Goal: Transaction & Acquisition: Purchase product/service

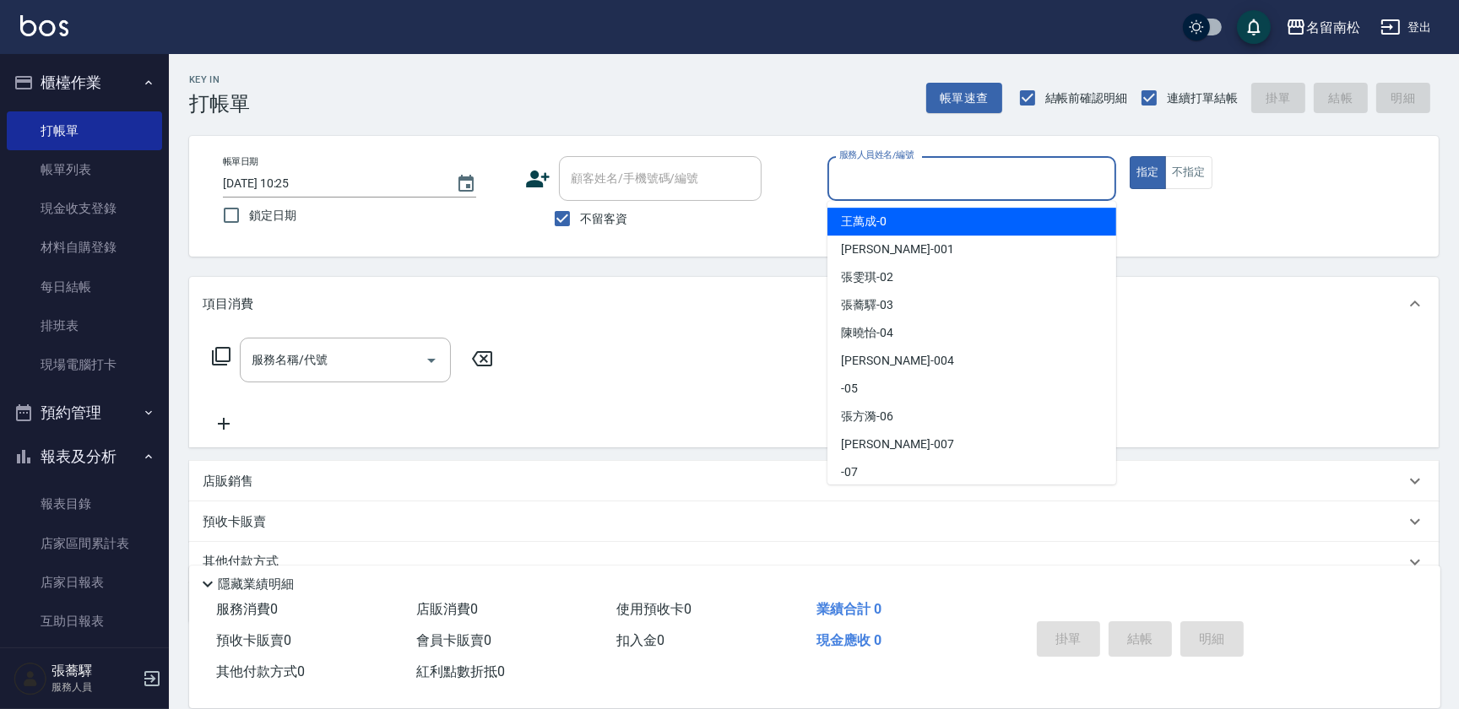
click at [953, 171] on input "服務人員姓名/編號" at bounding box center [972, 179] width 274 height 30
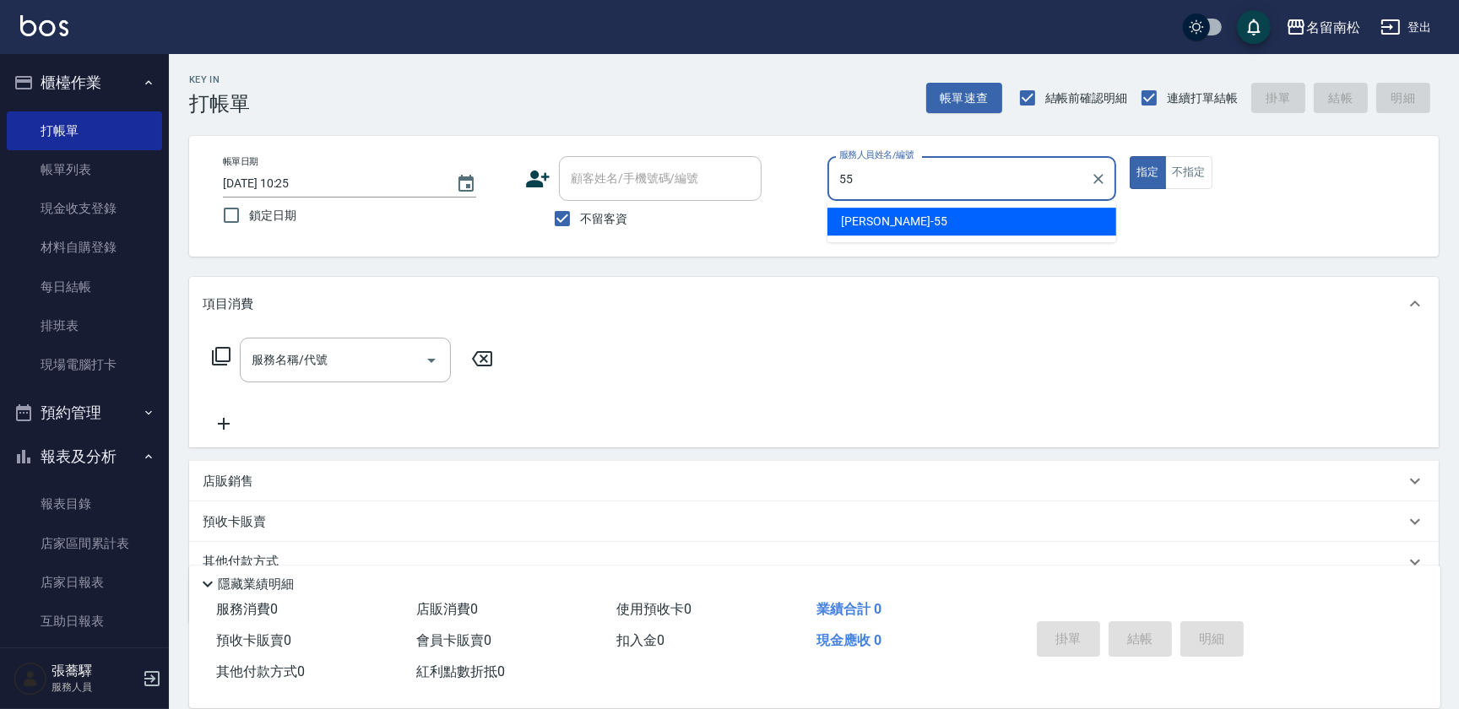
type input "呂秀貞-55"
type button "true"
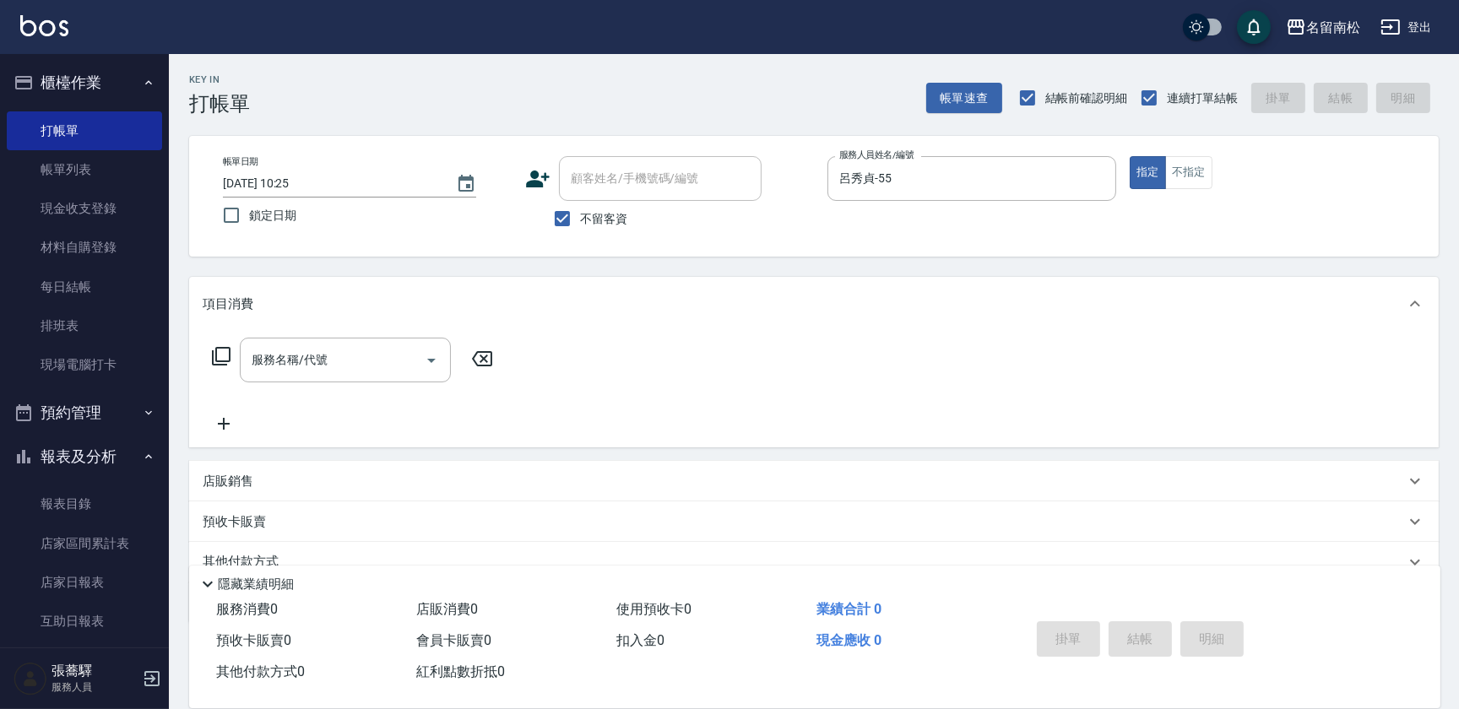
click at [223, 357] on icon at bounding box center [221, 356] width 20 height 20
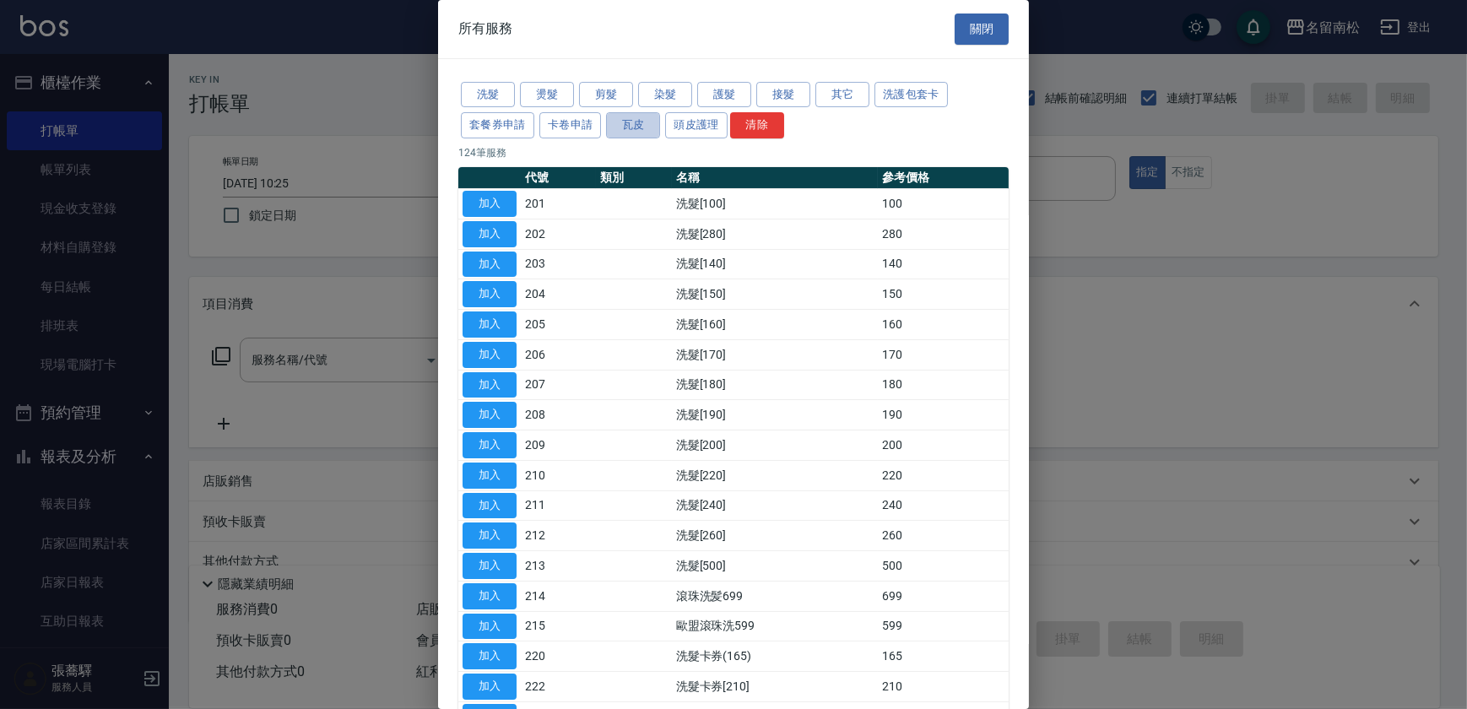
drag, startPoint x: 632, startPoint y: 122, endPoint x: 642, endPoint y: 156, distance: 35.0
click at [633, 127] on button "瓦皮" at bounding box center [633, 125] width 54 height 26
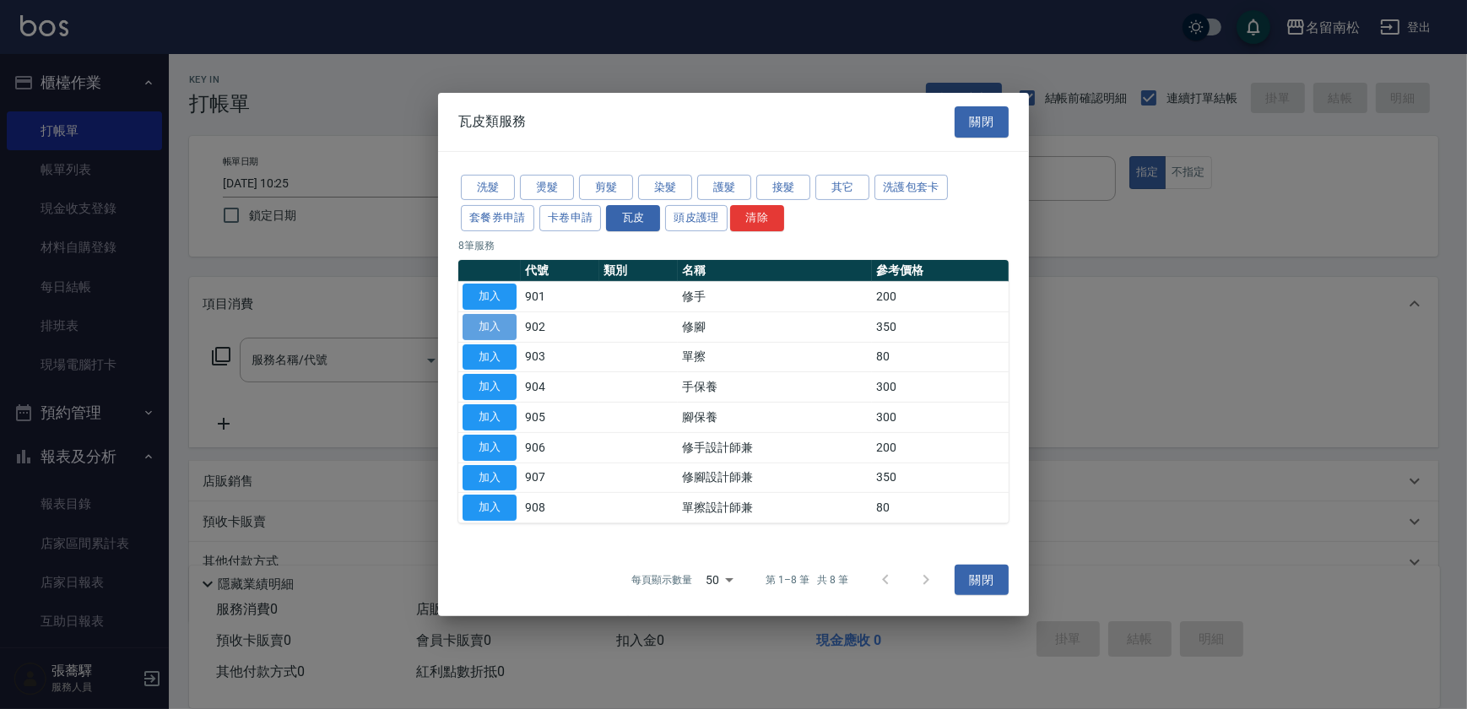
click at [496, 328] on button "加入" at bounding box center [490, 327] width 54 height 26
type input "修腳(902)"
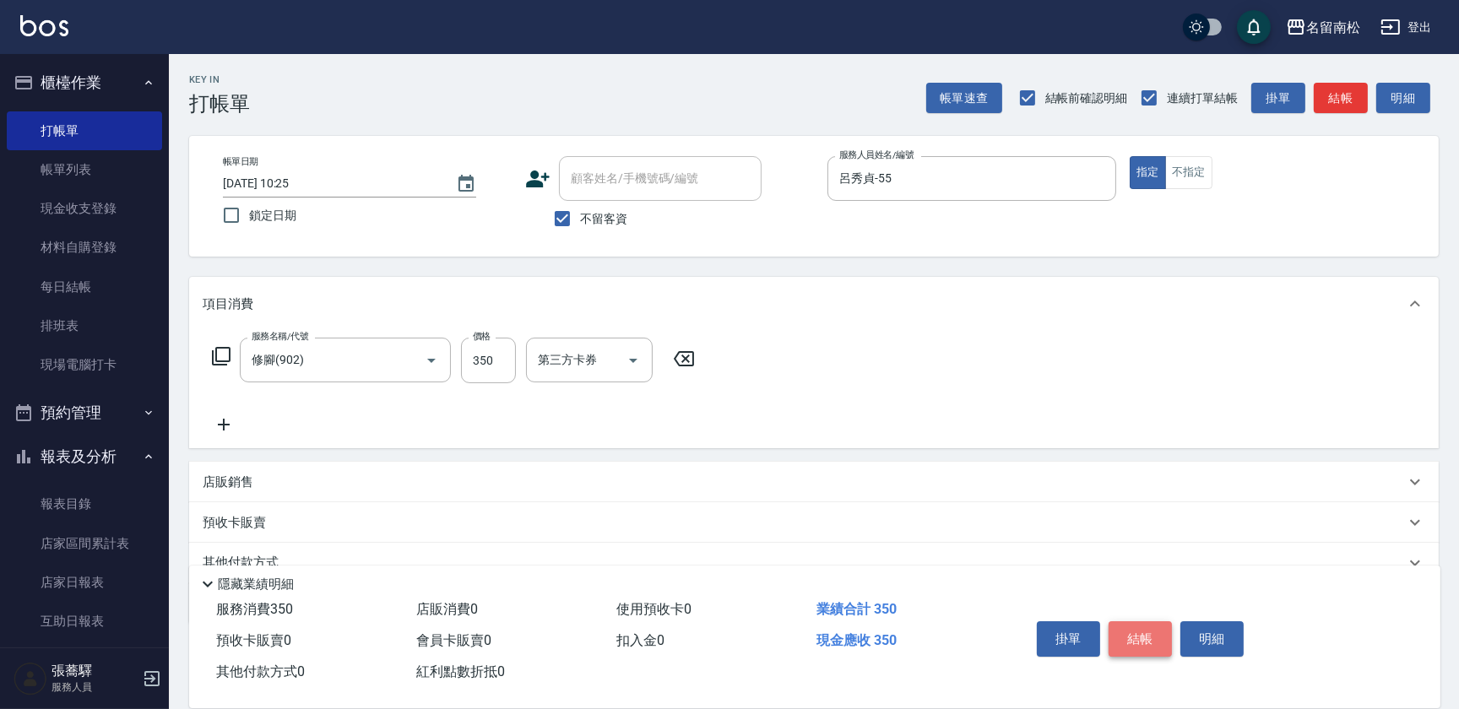
click at [1131, 634] on button "結帳" at bounding box center [1139, 638] width 63 height 35
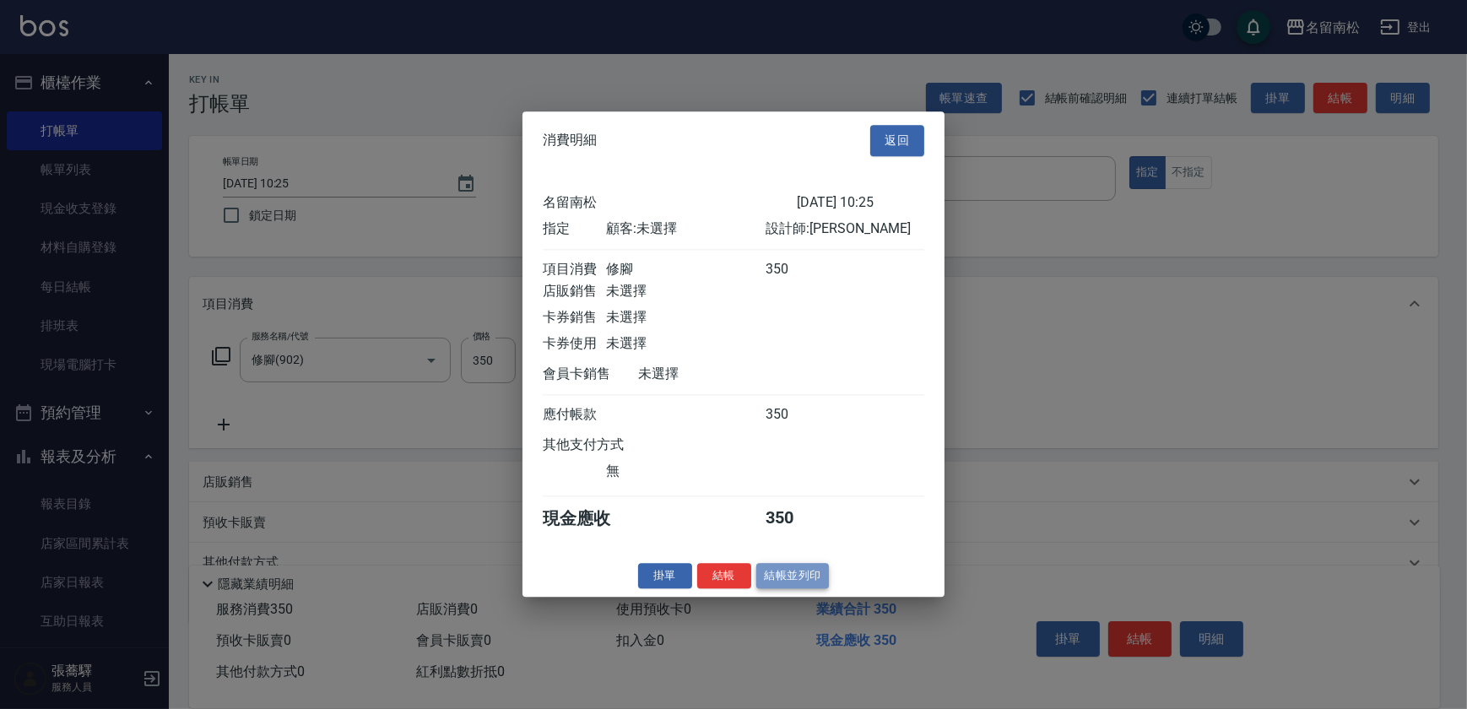
click at [776, 579] on button "結帳並列印" at bounding box center [792, 576] width 73 height 26
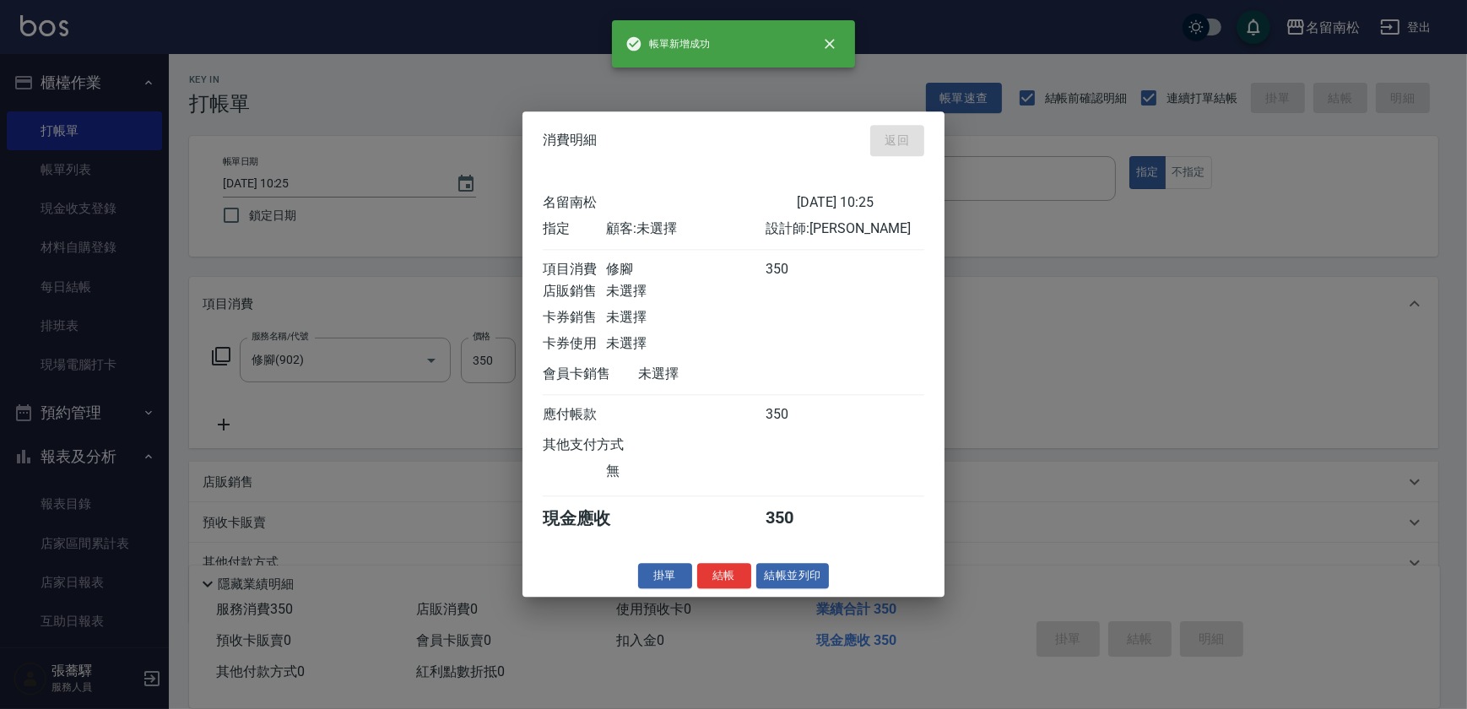
type input "[DATE] 12:35"
